Goal: Check status: Check status

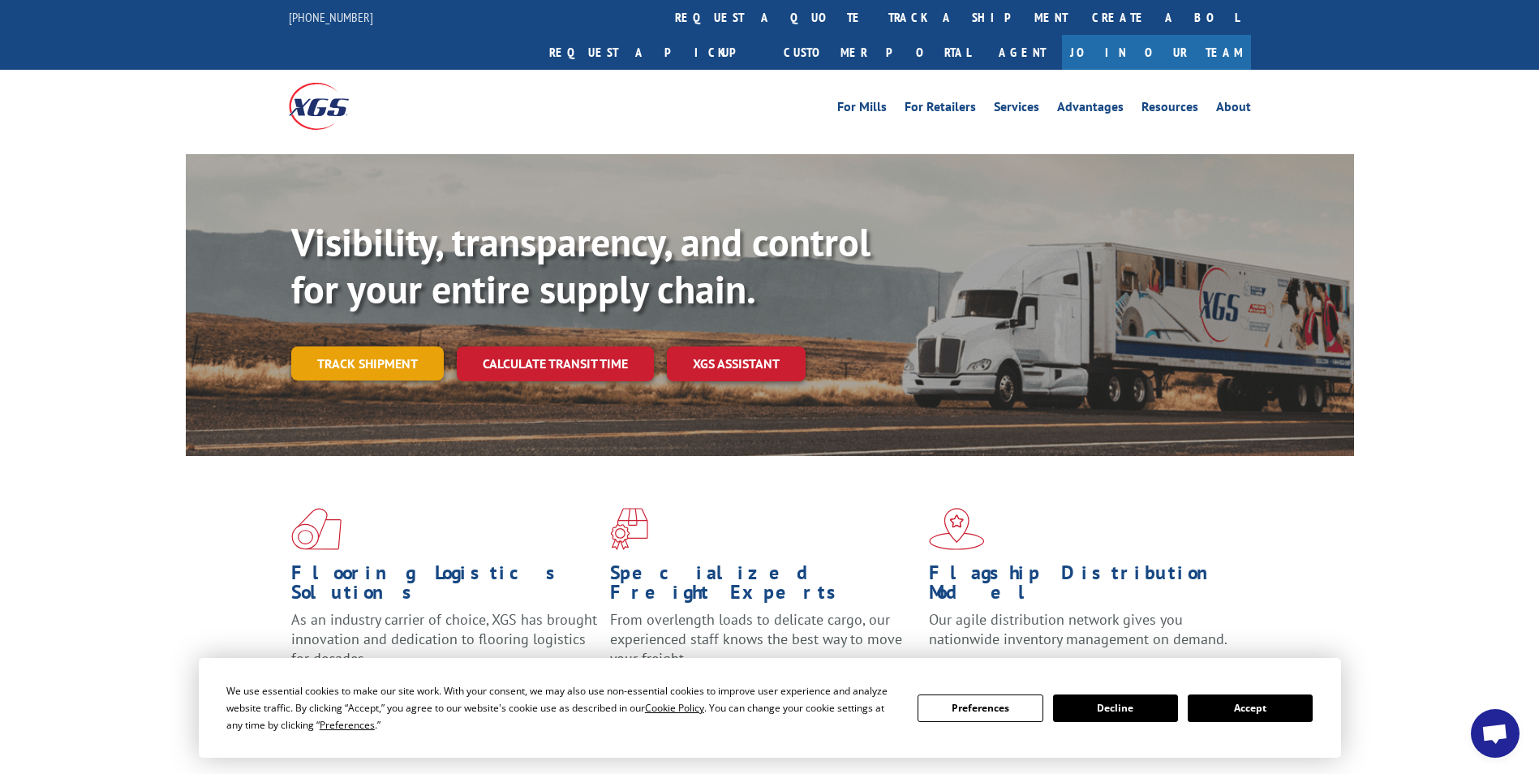
click at [387, 346] on link "Track shipment" at bounding box center [367, 363] width 152 height 34
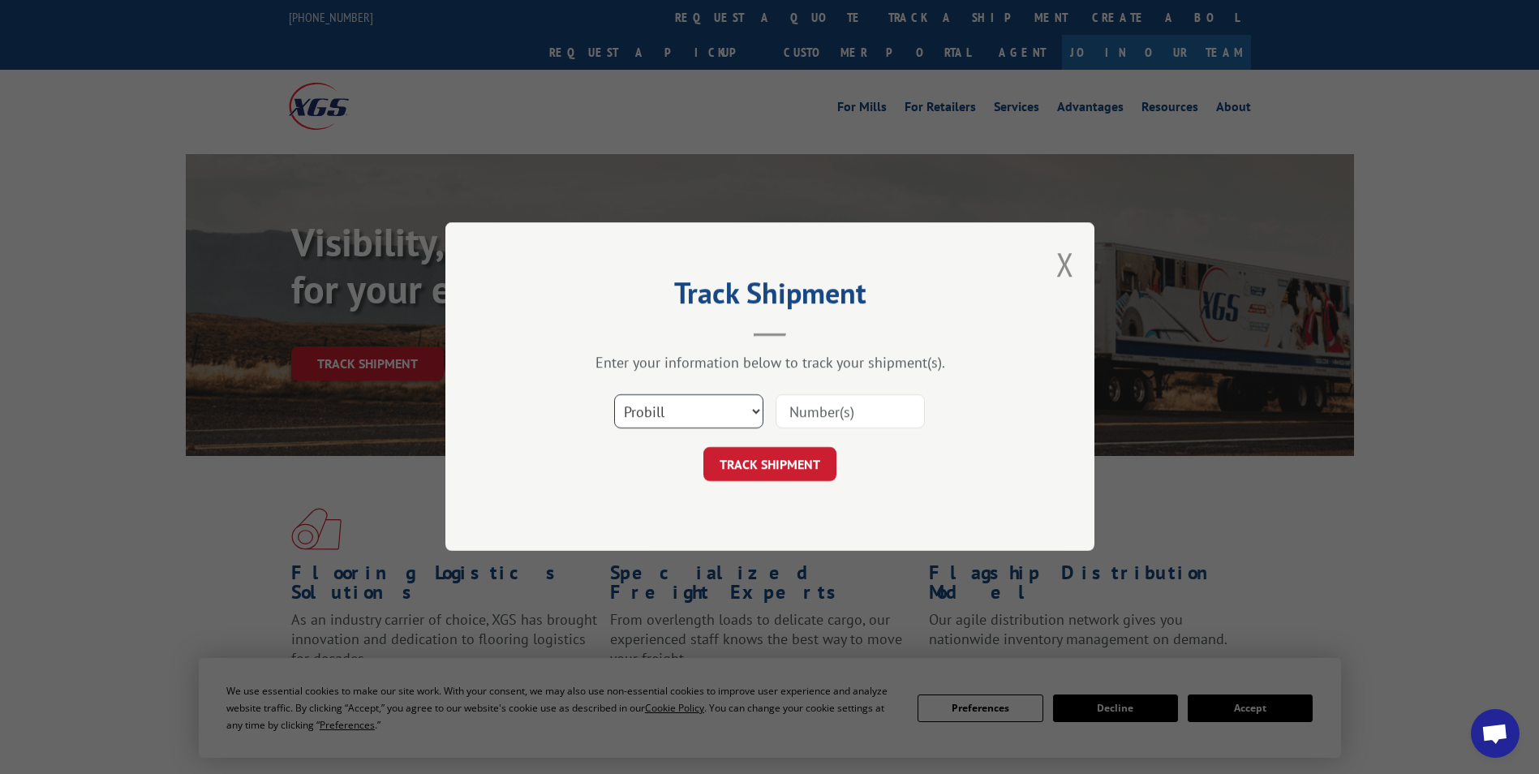
click at [756, 411] on select "Select category... Probill BOL PO" at bounding box center [688, 412] width 149 height 34
select select "bol"
click at [614, 395] on select "Select category... Probill BOL PO" at bounding box center [688, 412] width 149 height 34
drag, startPoint x: 886, startPoint y: 405, endPoint x: 891, endPoint y: 396, distance: 10.6
click at [891, 398] on input at bounding box center [849, 412] width 149 height 34
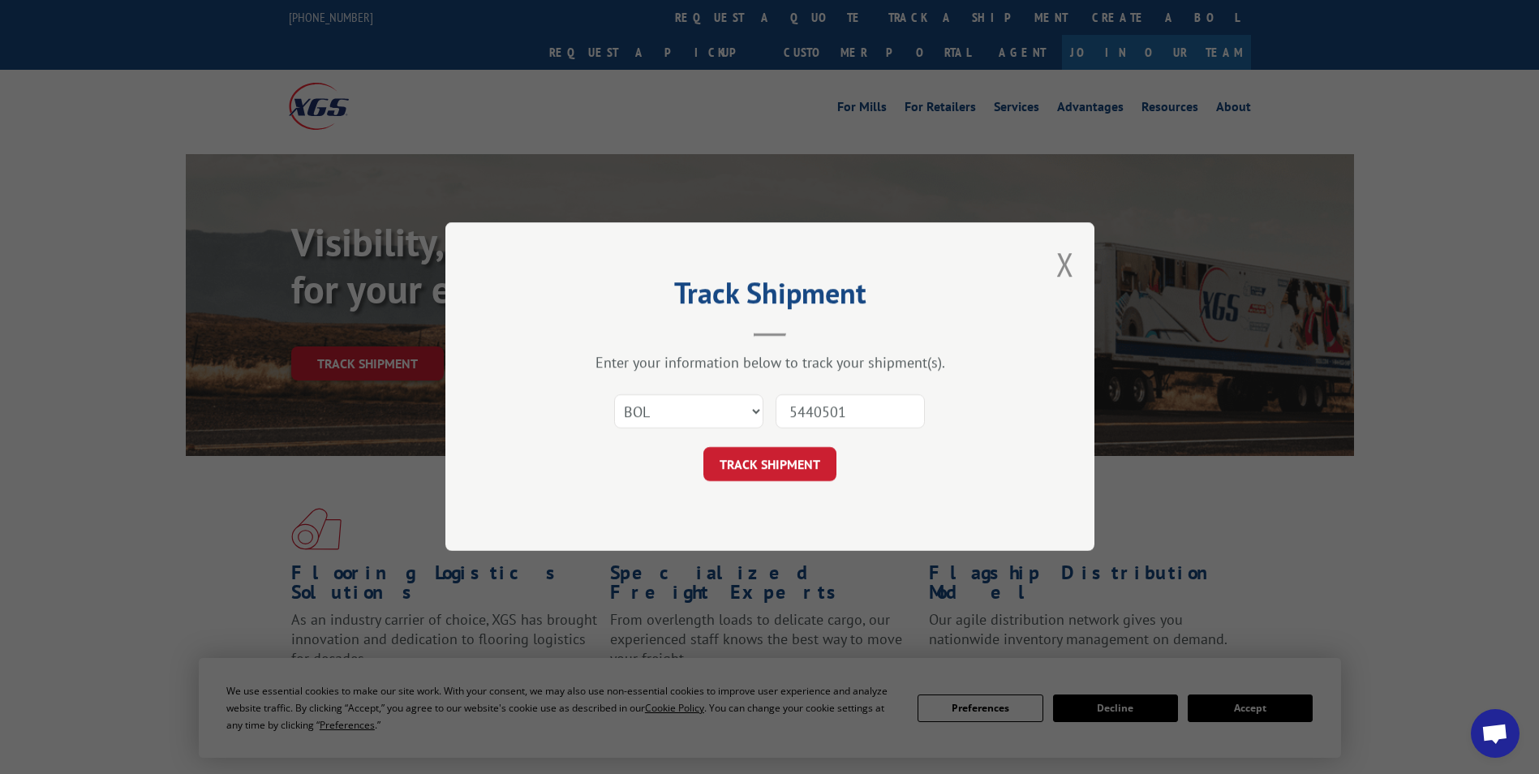
type input "54405015"
click button "TRACK SHIPMENT" at bounding box center [769, 465] width 133 height 34
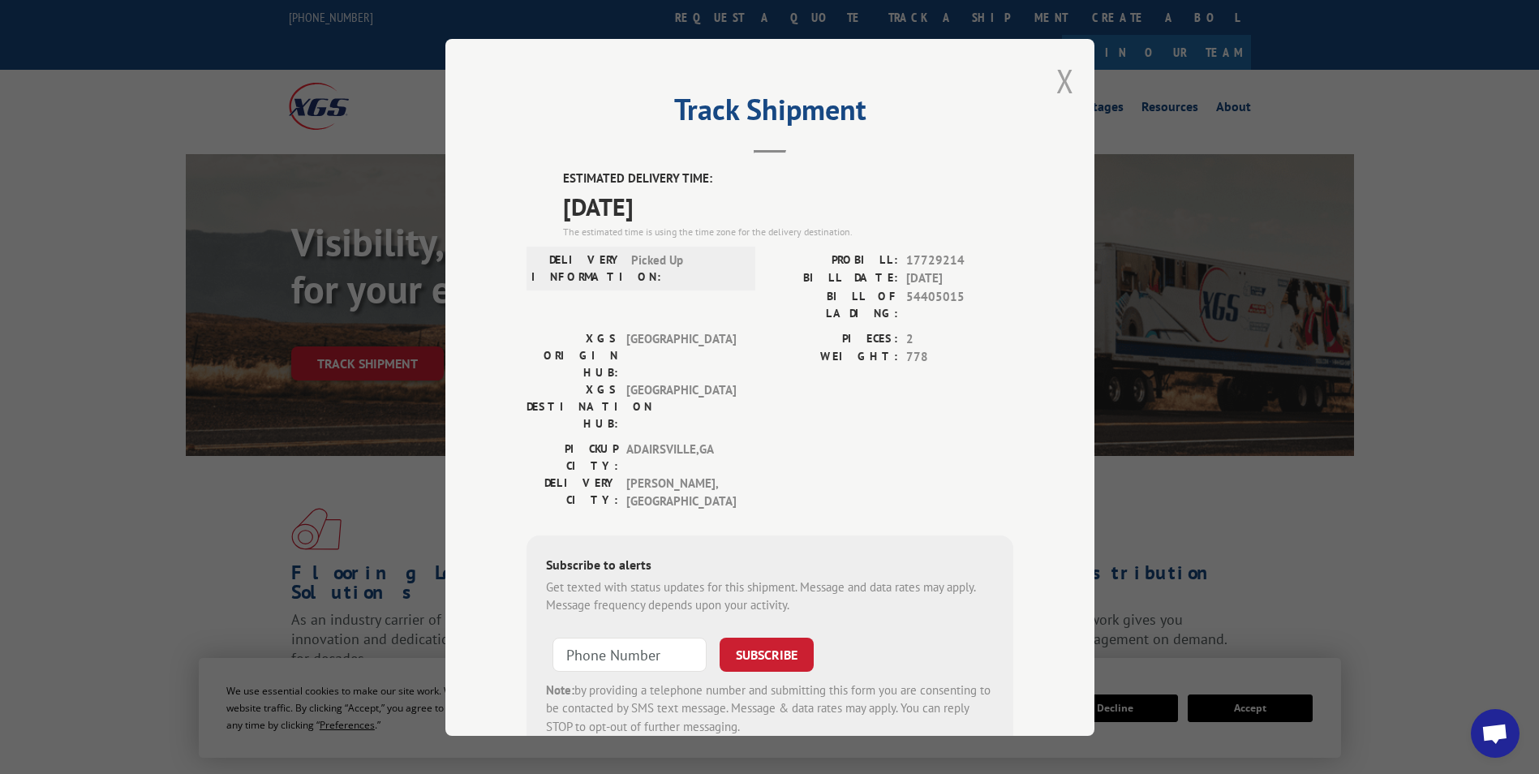
click at [1056, 87] on button "Close modal" at bounding box center [1065, 80] width 18 height 43
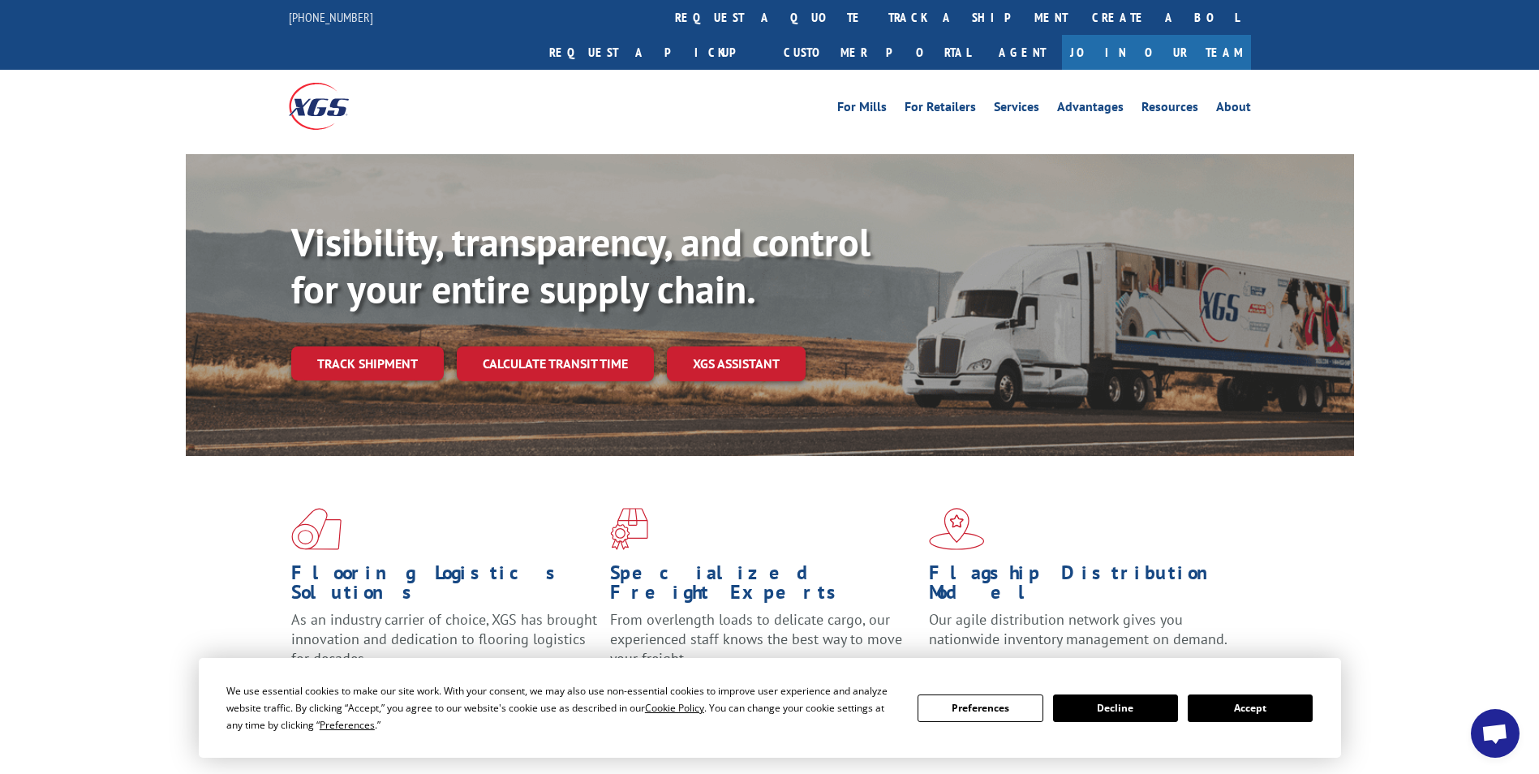
click at [1256, 711] on button "Accept" at bounding box center [1249, 708] width 125 height 28
